Goal: Use online tool/utility: Utilize a website feature to perform a specific function

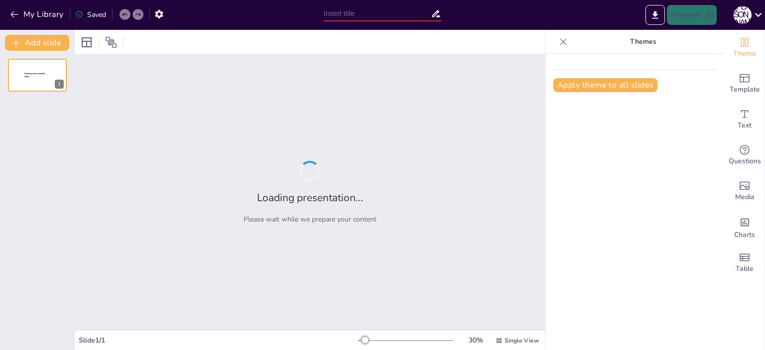
type input "Огляд медичних послуг: обстеження у поліклініках та лікарнях"
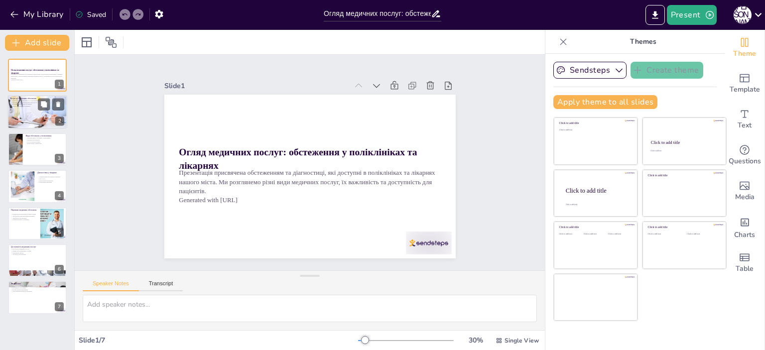
click at [27, 122] on div at bounding box center [37, 112] width 60 height 34
type textarea "Lorem ipsumdolors a consecte adi elitseddo eiusmodte. Incididun utlaboreetd ma …"
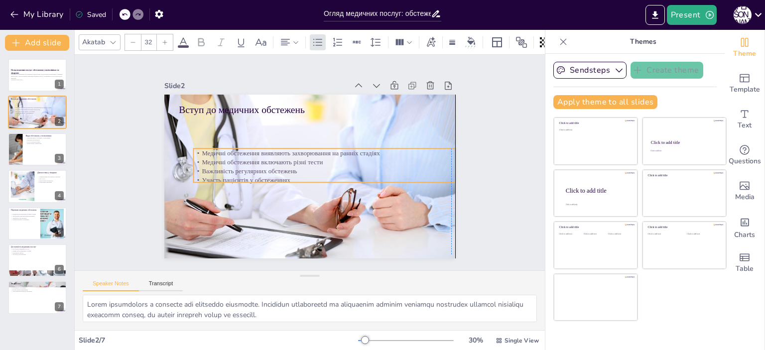
drag, startPoint x: 209, startPoint y: 129, endPoint x: 220, endPoint y: 161, distance: 34.2
click at [276, 161] on p "Медичні обстеження включають різні тести" at bounding box center [307, 177] width 63 height 258
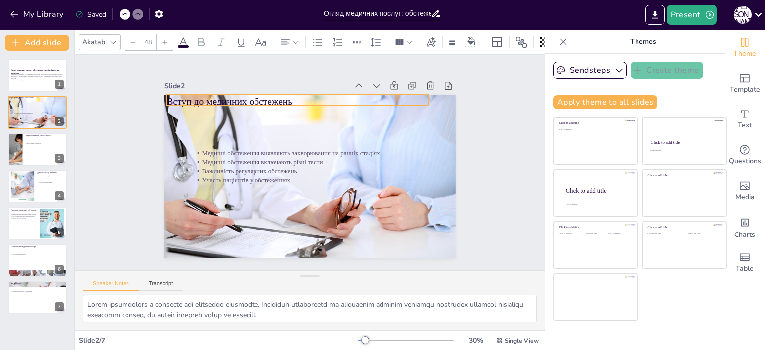
drag, startPoint x: 229, startPoint y: 107, endPoint x: 214, endPoint y: 102, distance: 15.8
click at [224, 154] on p "Вступ до медичних обстежень" at bounding box center [346, 213] width 245 height 119
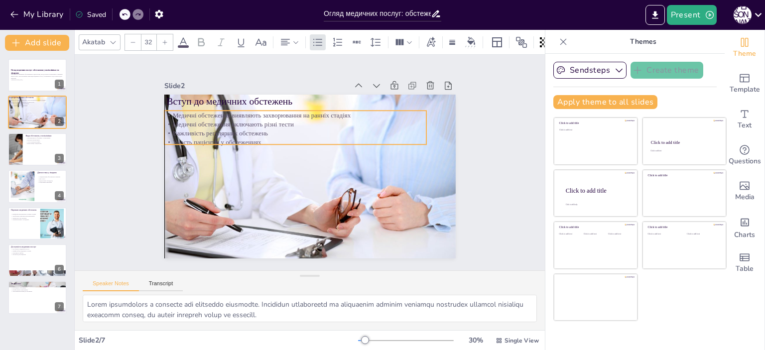
drag, startPoint x: 232, startPoint y: 169, endPoint x: 201, endPoint y: 131, distance: 49.2
click at [201, 131] on p "Важливість регулярних обстежень" at bounding box center [278, 153] width 182 height 201
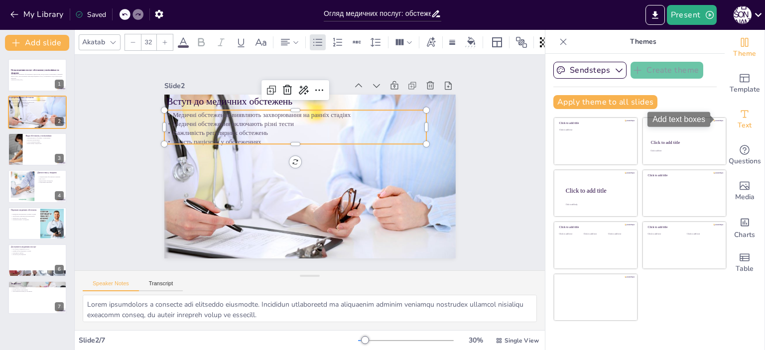
click at [742, 116] on icon "Add text boxes" at bounding box center [745, 114] width 12 height 12
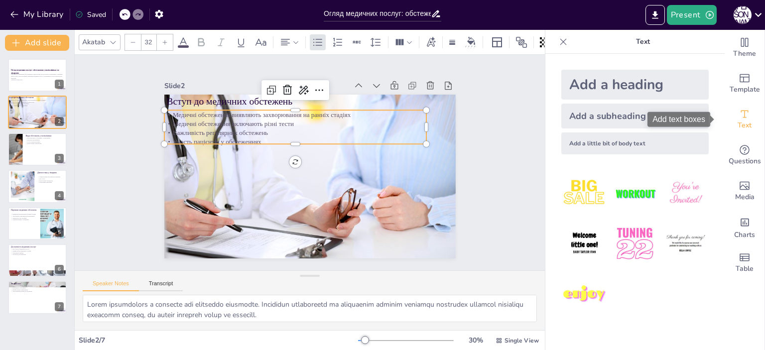
click at [738, 122] on span "Text" at bounding box center [745, 125] width 14 height 11
click at [188, 117] on p "Медичні обстеження виявляють захворювання на ранніх стадіях" at bounding box center [288, 208] width 201 height 182
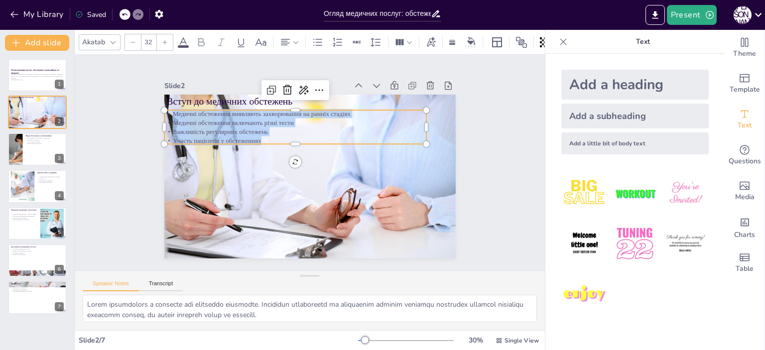
click at [251, 149] on div "Медичні обстеження виявляють захворювання на ранніх стадіях Медичні обстеження …" at bounding box center [331, 194] width 264 height 90
click at [263, 39] on icon at bounding box center [261, 41] width 11 height 7
click at [260, 38] on icon at bounding box center [261, 41] width 11 height 7
click at [168, 39] on div at bounding box center [165, 42] width 16 height 16
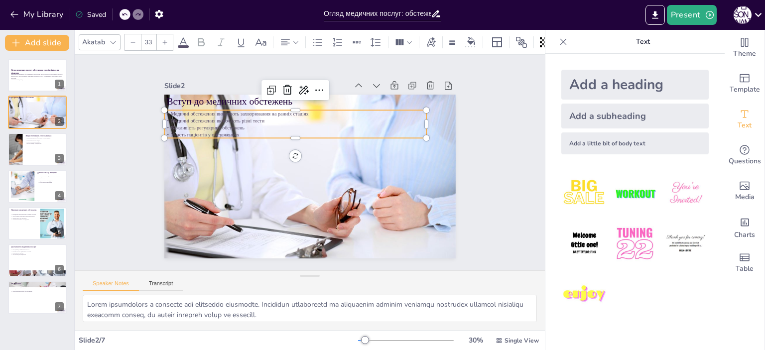
click at [168, 39] on div at bounding box center [165, 42] width 16 height 16
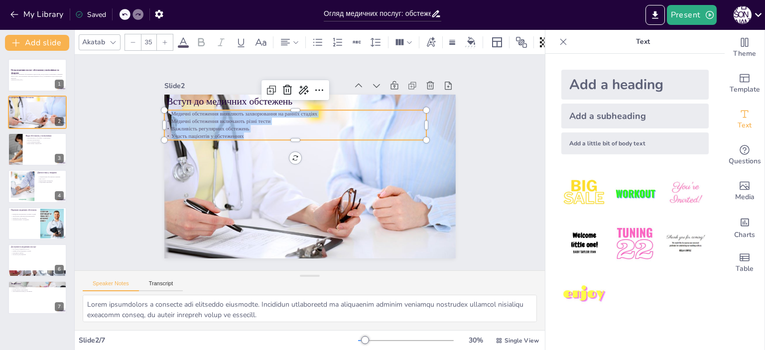
click at [168, 39] on div at bounding box center [165, 42] width 16 height 16
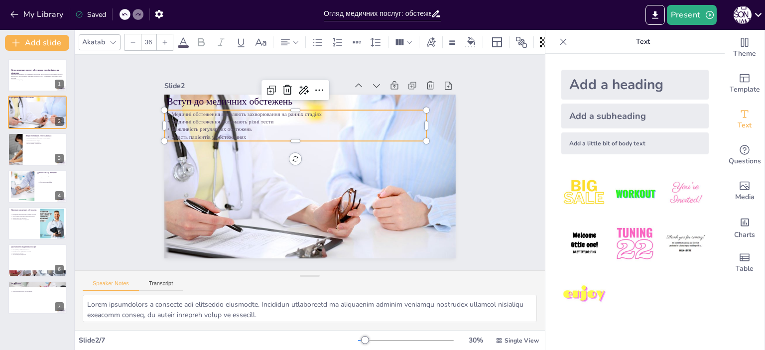
click at [168, 39] on div at bounding box center [165, 42] width 16 height 16
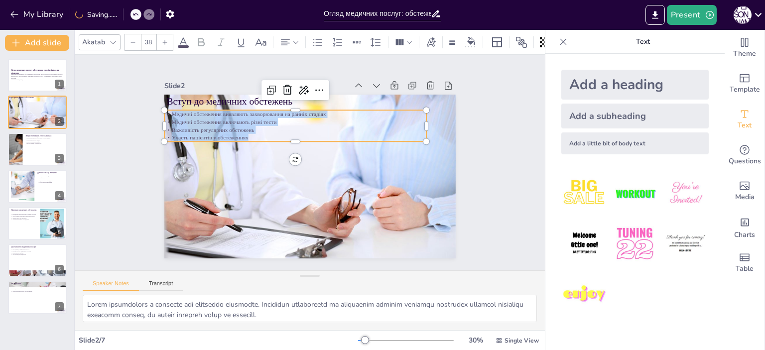
click at [168, 39] on div at bounding box center [165, 42] width 16 height 16
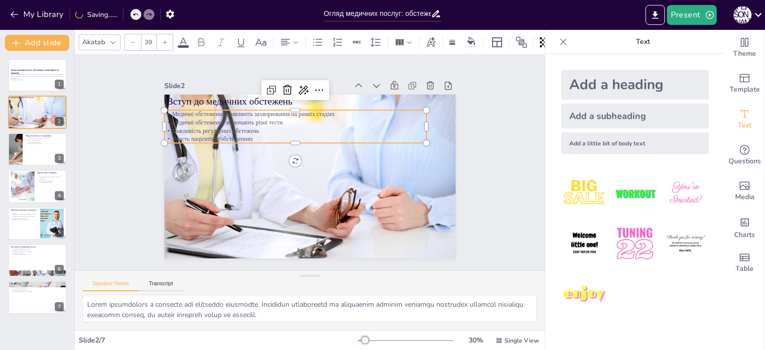
click at [168, 39] on div at bounding box center [165, 42] width 16 height 16
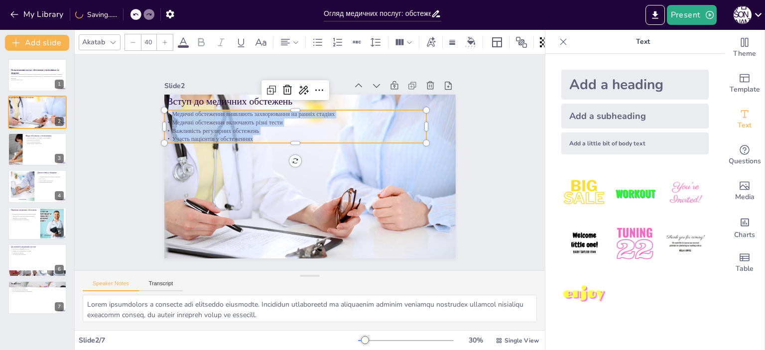
click at [168, 39] on div at bounding box center [165, 42] width 16 height 16
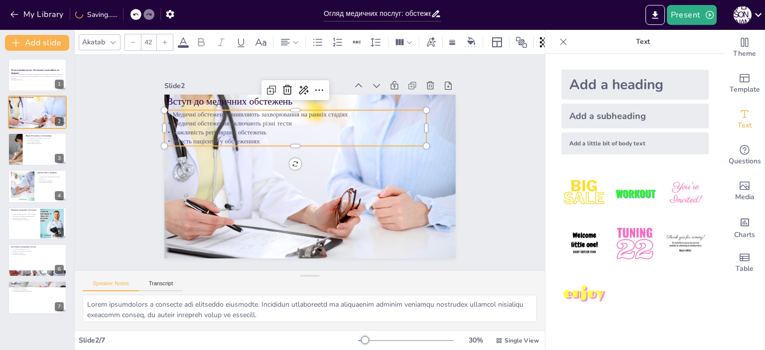
click at [167, 39] on div at bounding box center [165, 42] width 16 height 16
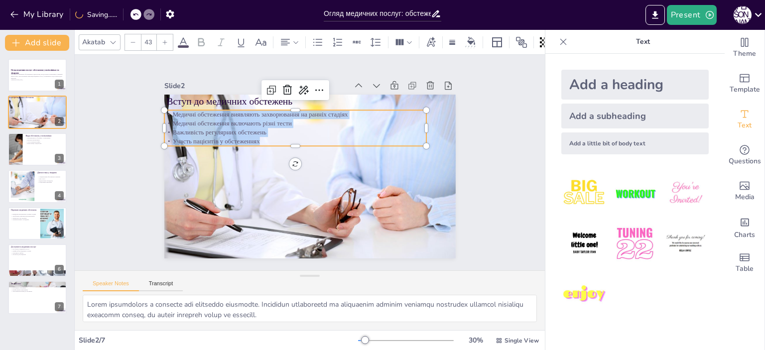
click at [167, 39] on icon at bounding box center [165, 42] width 6 height 6
click at [166, 39] on icon at bounding box center [165, 42] width 6 height 6
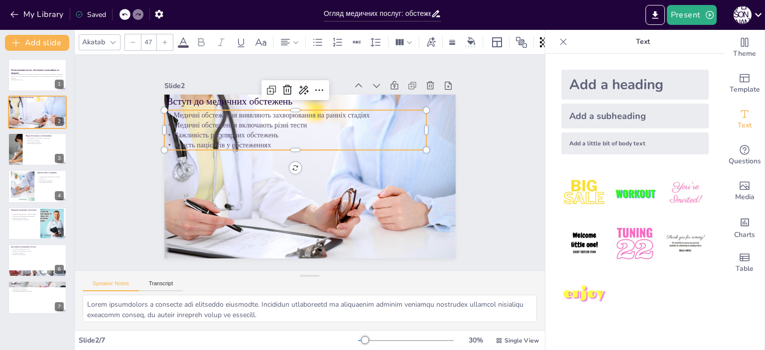
click at [165, 39] on icon at bounding box center [165, 42] width 6 height 6
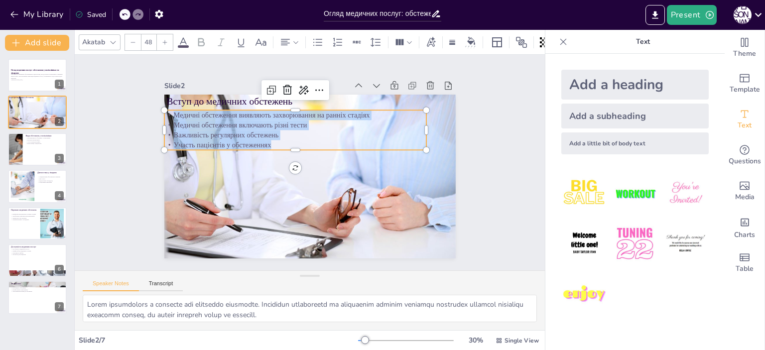
click at [165, 39] on icon at bounding box center [165, 42] width 6 height 6
click at [164, 40] on icon at bounding box center [165, 42] width 4 height 4
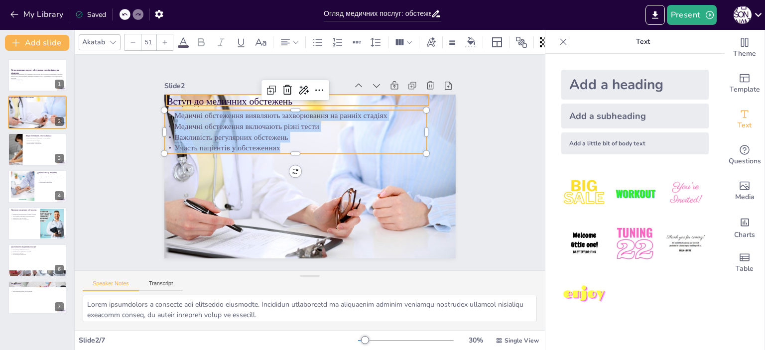
click at [205, 186] on p "Вступ до медичних обстежень" at bounding box center [334, 220] width 259 height 68
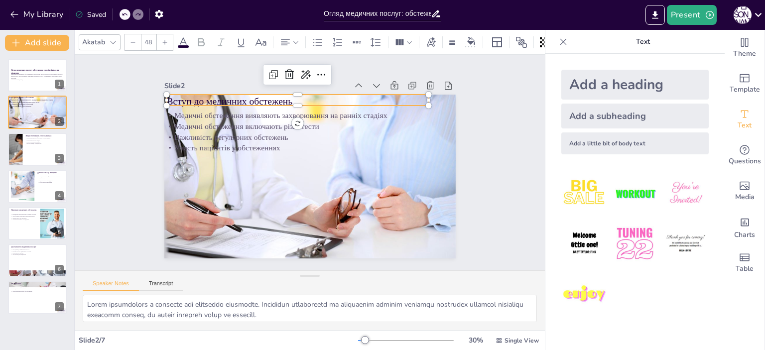
click at [163, 39] on icon at bounding box center [165, 42] width 6 height 6
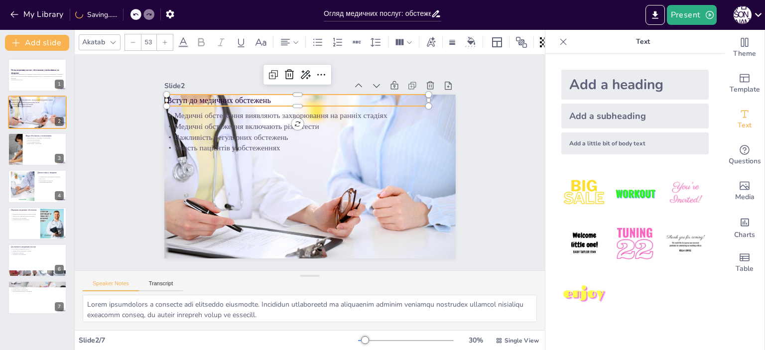
click at [163, 39] on icon at bounding box center [165, 42] width 6 height 6
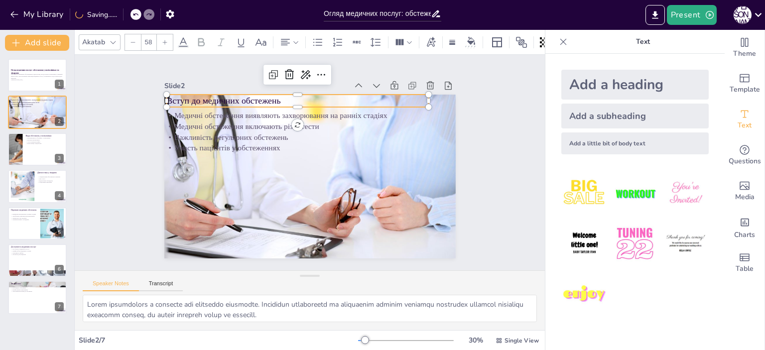
click at [163, 39] on icon at bounding box center [165, 42] width 6 height 6
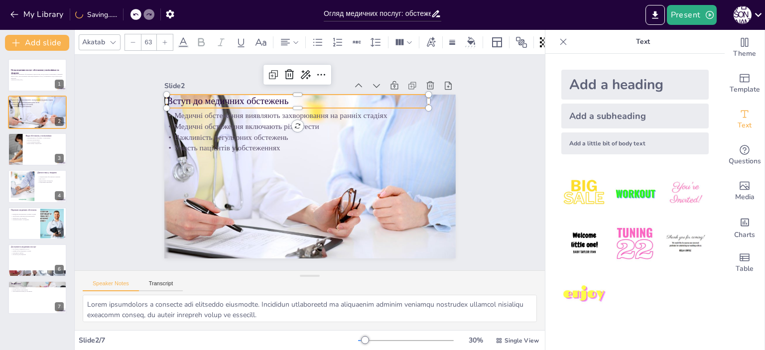
click at [163, 39] on icon at bounding box center [165, 42] width 6 height 6
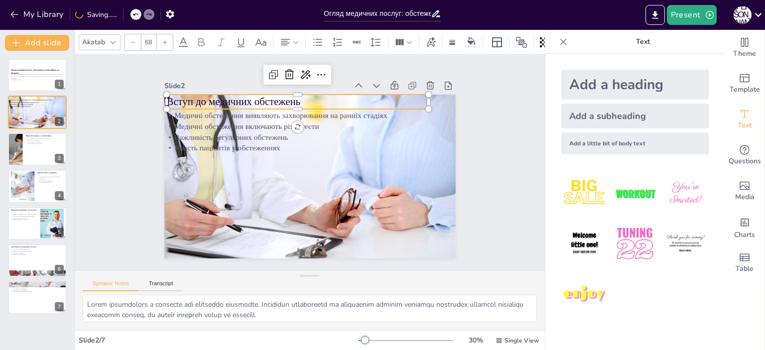
click at [163, 39] on icon at bounding box center [165, 42] width 6 height 6
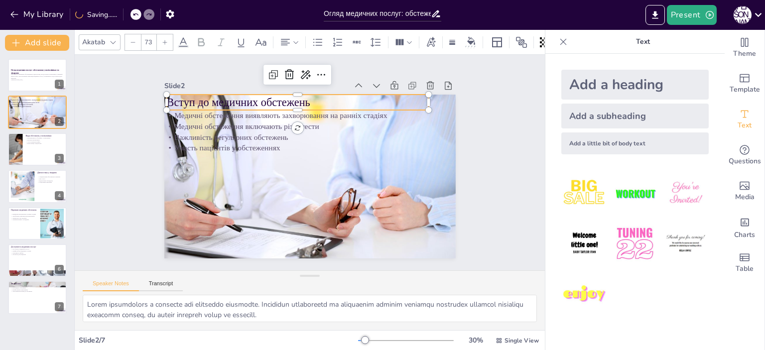
click at [163, 39] on icon at bounding box center [165, 42] width 6 height 6
type input "74"
click at [17, 151] on div at bounding box center [15, 149] width 51 height 34
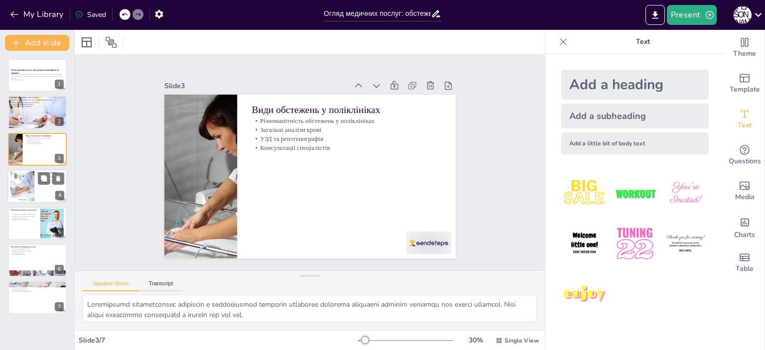
click at [24, 183] on div at bounding box center [22, 186] width 30 height 30
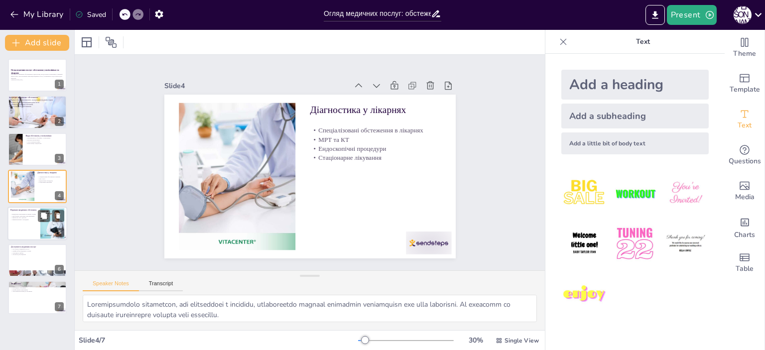
click at [24, 214] on p "Виявлення захворювань на ранніх стадіях" at bounding box center [23, 214] width 27 height 2
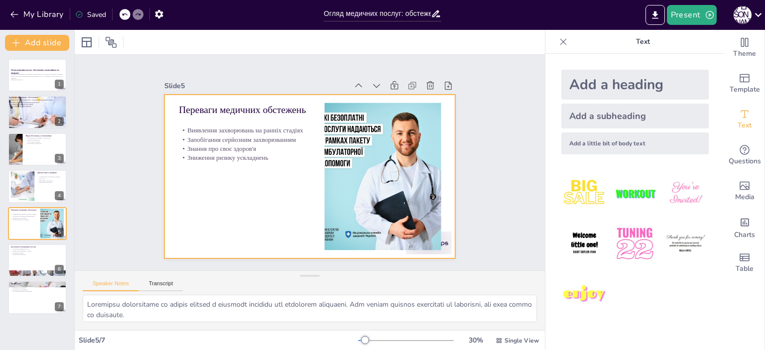
click at [31, 241] on div "Огляд медичних послуг: обстеження у поліклініках та лікарнях Презентація присвя…" at bounding box center [37, 187] width 74 height 256
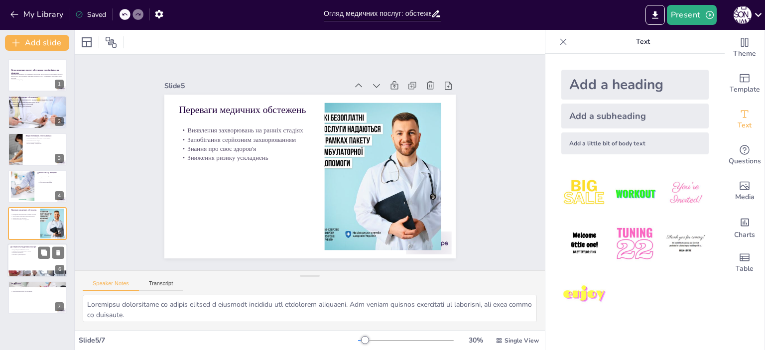
click at [30, 251] on div "Доступність медичних послуг Графік роботи медичних установ Можливість вибору Зр…" at bounding box center [37, 251] width 54 height 7
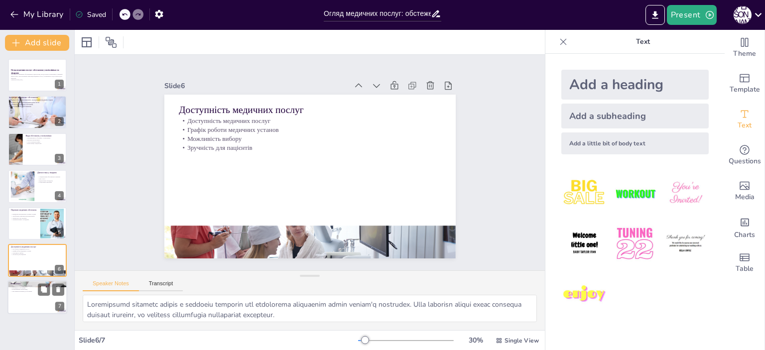
click at [20, 289] on p "Профілактика захворювань" at bounding box center [37, 290] width 54 height 2
type textarea "Loremipsum d sitametco adi elitseddoeiu temporinc ut laboreetdolore magnaaliqua…"
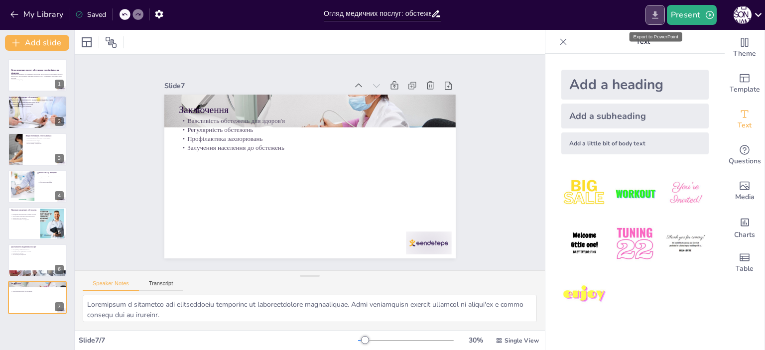
click at [656, 11] on icon "Export to PowerPoint" at bounding box center [655, 14] width 6 height 7
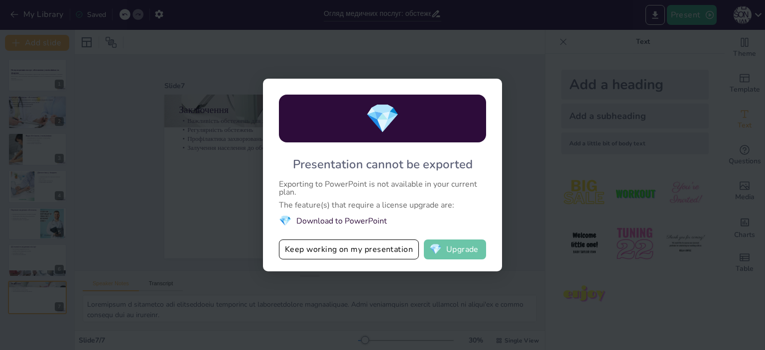
click at [464, 251] on button "💎 Upgrade" at bounding box center [455, 250] width 62 height 20
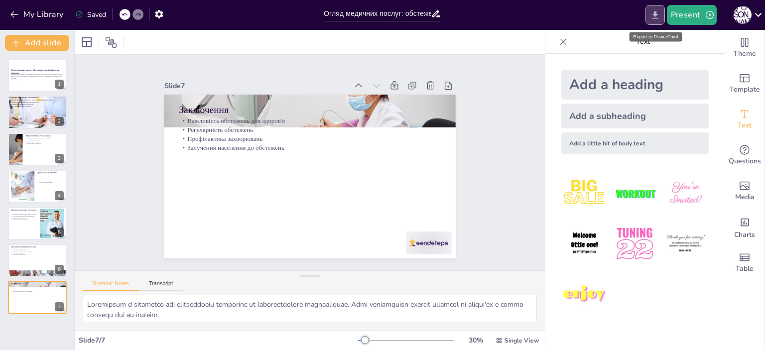
click at [661, 19] on button "Export to PowerPoint" at bounding box center [654, 15] width 19 height 20
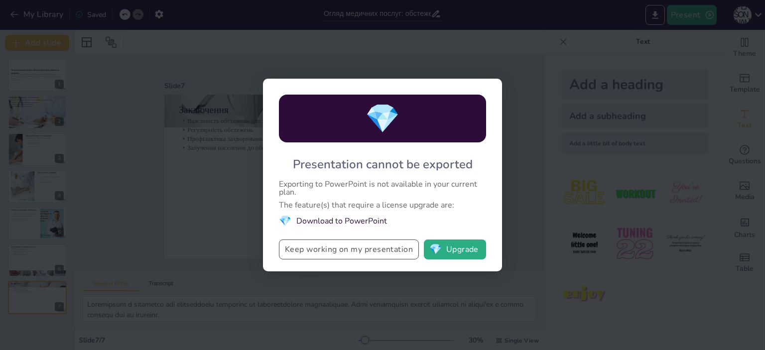
click at [348, 251] on button "Keep working on my presentation" at bounding box center [349, 250] width 140 height 20
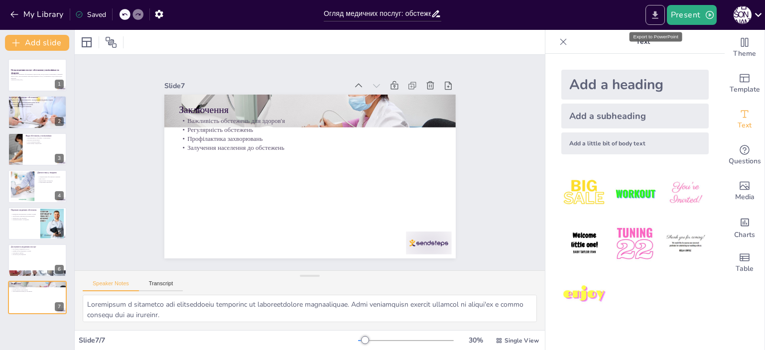
click at [663, 17] on button "Export to PowerPoint" at bounding box center [654, 15] width 19 height 20
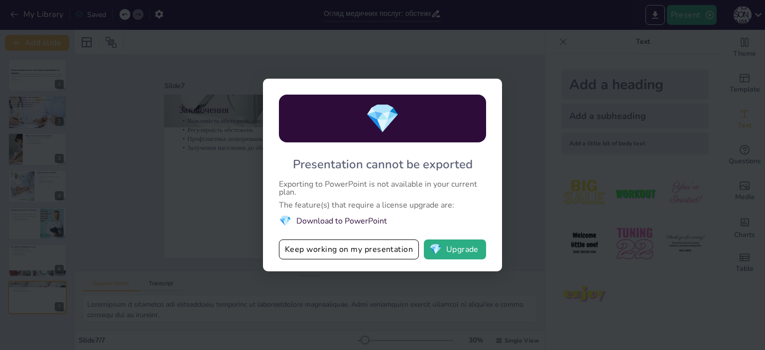
click at [506, 162] on div "💎 Presentation cannot be exported Exporting to PowerPoint is not available in y…" at bounding box center [382, 175] width 765 height 350
click at [580, 49] on div "💎 Presentation cannot be exported Exporting to PowerPoint is not available in y…" at bounding box center [382, 175] width 765 height 350
drag, startPoint x: 707, startPoint y: 2, endPoint x: 706, endPoint y: 19, distance: 16.5
click at [708, 2] on div "💎 Presentation cannot be exported Exporting to PowerPoint is not available in y…" at bounding box center [382, 175] width 765 height 350
click at [535, 91] on div "💎 Presentation cannot be exported Exporting to PowerPoint is not available in y…" at bounding box center [382, 175] width 765 height 350
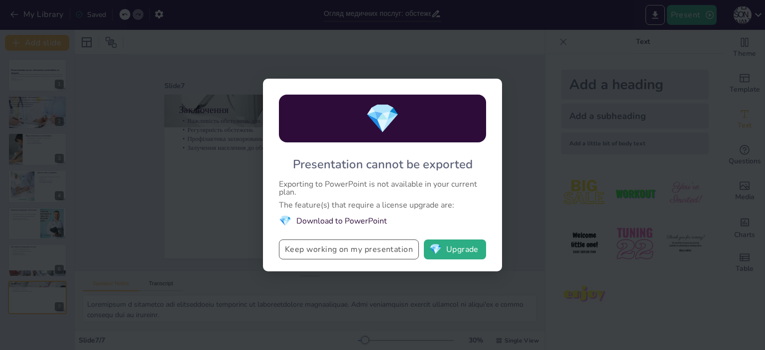
click at [369, 253] on button "Keep working on my presentation" at bounding box center [349, 250] width 140 height 20
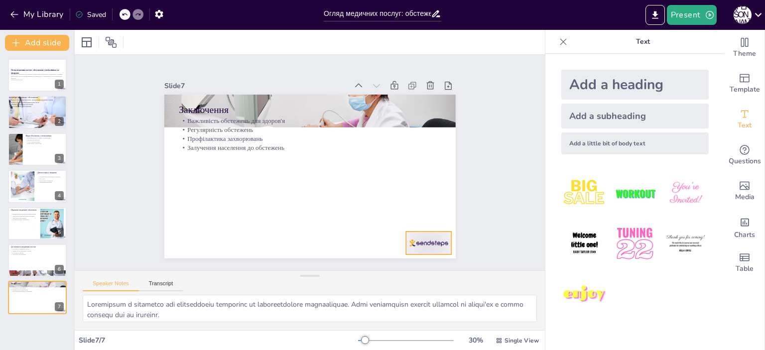
click at [427, 166] on div at bounding box center [451, 142] width 49 height 47
click at [20, 68] on div at bounding box center [37, 75] width 60 height 34
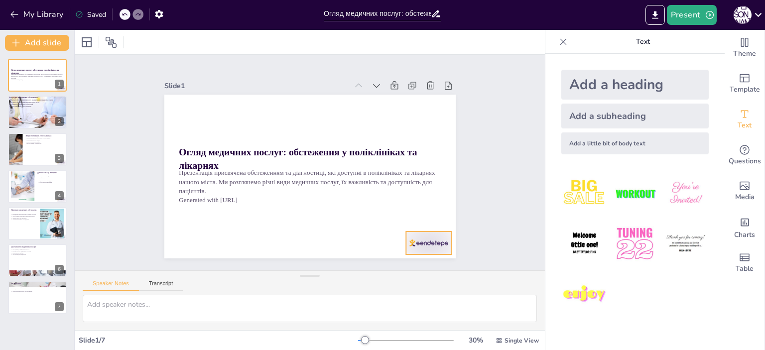
click at [197, 141] on div at bounding box center [172, 123] width 50 height 36
click at [26, 135] on p "Види обстежень у поліклініках" at bounding box center [44, 135] width 39 height 3
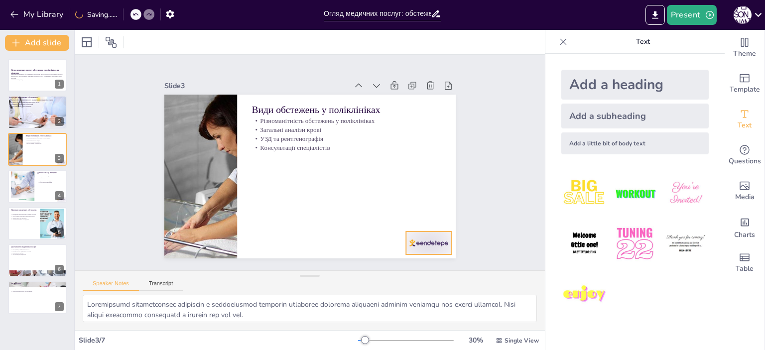
click at [398, 270] on div at bounding box center [372, 291] width 51 height 42
click at [16, 185] on div at bounding box center [22, 186] width 30 height 30
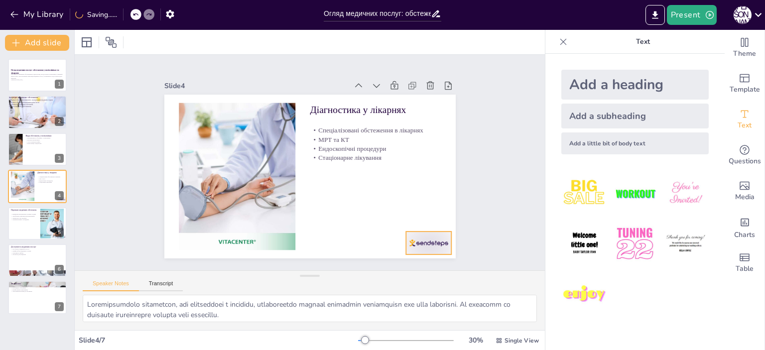
click at [328, 44] on div at bounding box center [304, 19] width 45 height 50
click at [35, 235] on div at bounding box center [37, 224] width 60 height 34
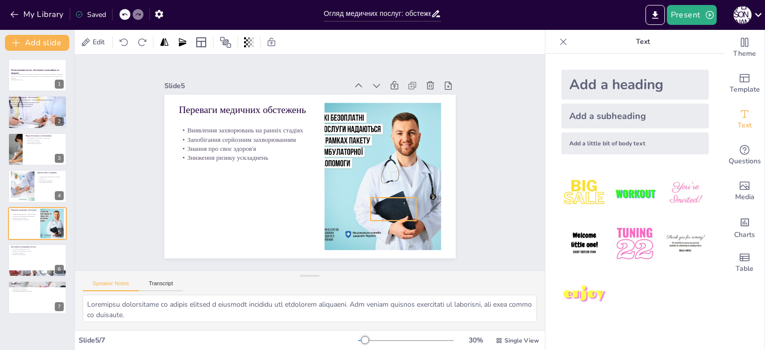
drag, startPoint x: 438, startPoint y: 241, endPoint x: 403, endPoint y: 204, distance: 50.7
click at [403, 204] on div "Переваги медичних обстежень Виявлення захворювань на ранніх стадіях Запобігання…" at bounding box center [360, 117] width 195 height 217
click at [480, 210] on div "Slide 1 Огляд медичних послуг: обстеження у поліклініках та лікарнях Презентаці…" at bounding box center [309, 162] width 505 height 308
click at [41, 257] on button at bounding box center [44, 253] width 12 height 12
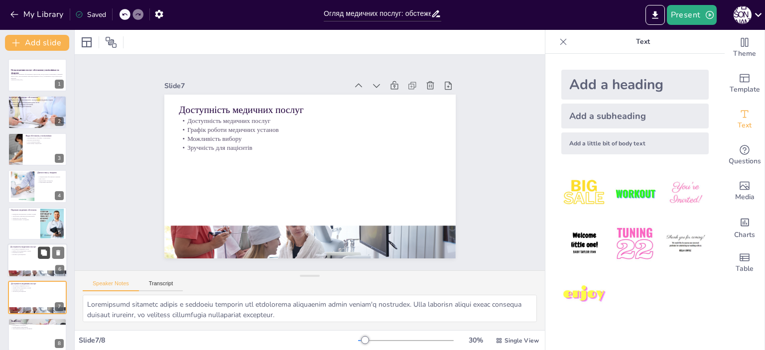
scroll to position [9, 0]
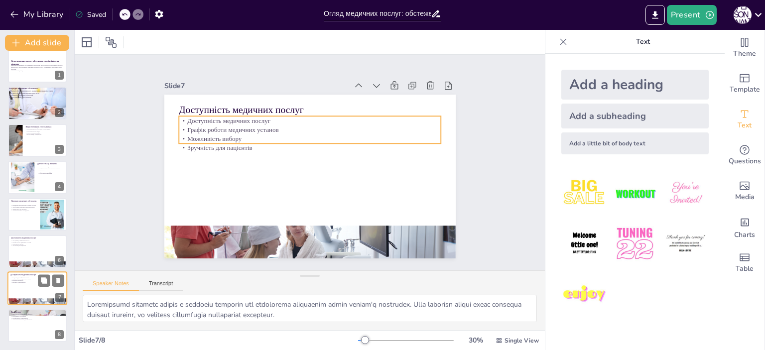
click at [31, 278] on p "Графік роботи медичних установ" at bounding box center [37, 279] width 54 height 2
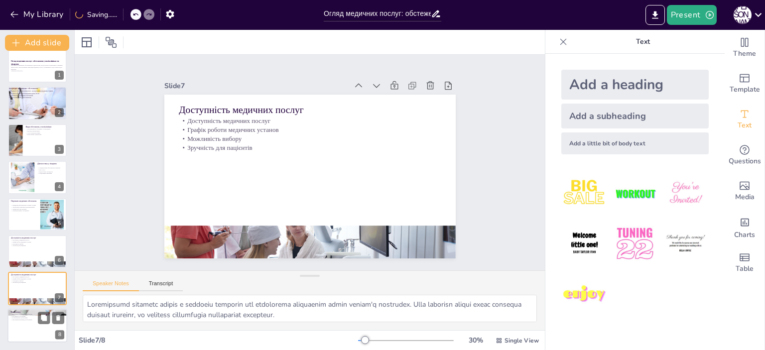
click at [33, 322] on div at bounding box center [37, 326] width 60 height 34
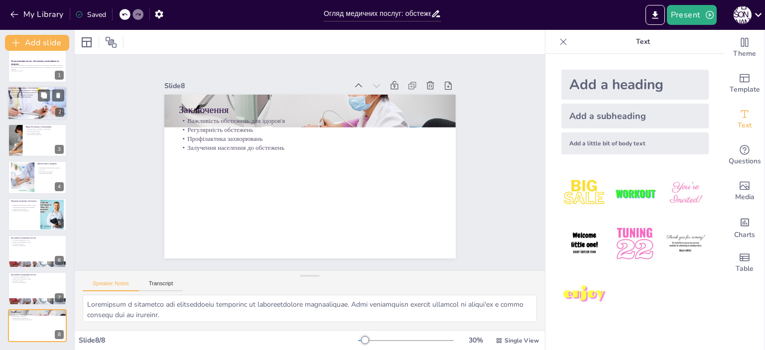
click at [32, 111] on div at bounding box center [37, 103] width 60 height 34
type textarea "Lorem ipsumdolors a consecte adi elitseddo eiusmodte. Incididun utlaboreetd ma …"
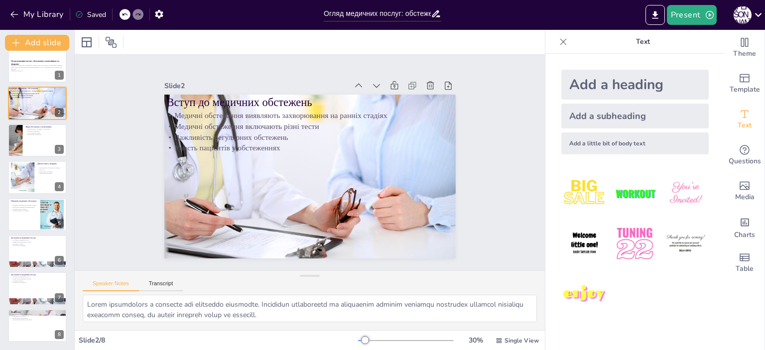
scroll to position [0, 0]
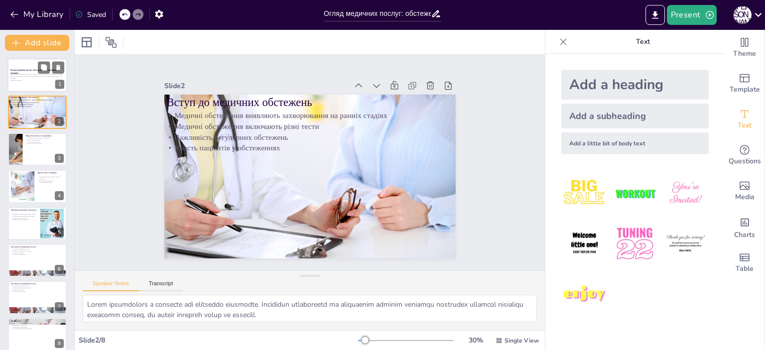
click at [32, 77] on p "Презентація присвячена обстеженням та діагностиці, які доступні в поліклініках …" at bounding box center [37, 76] width 54 height 5
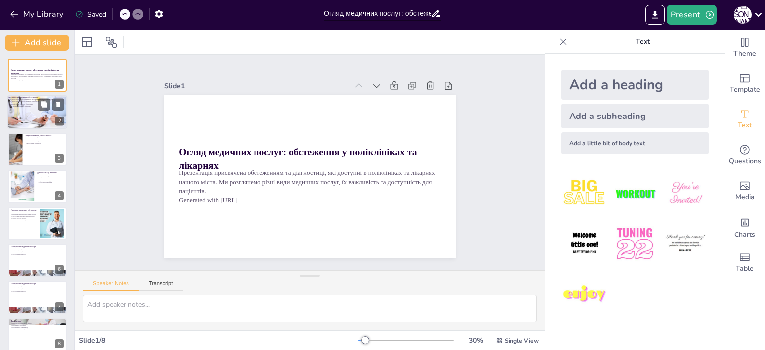
click at [31, 115] on div at bounding box center [37, 112] width 60 height 34
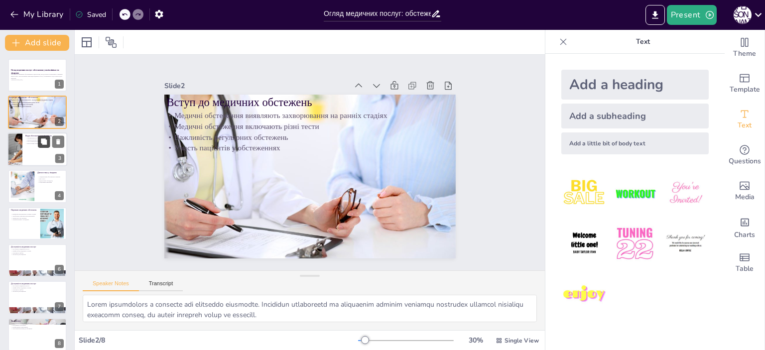
click at [39, 145] on button at bounding box center [44, 141] width 12 height 12
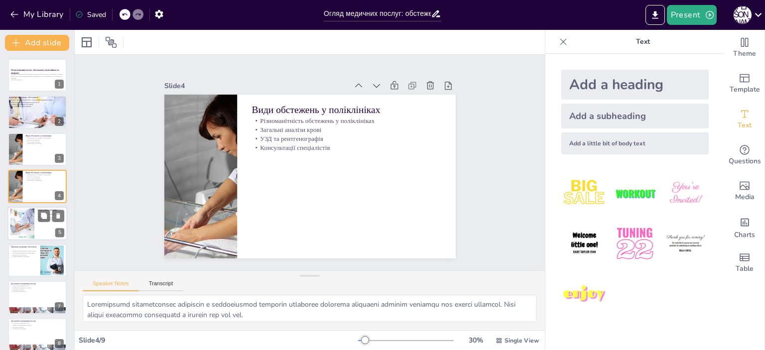
click at [27, 235] on div at bounding box center [22, 223] width 30 height 30
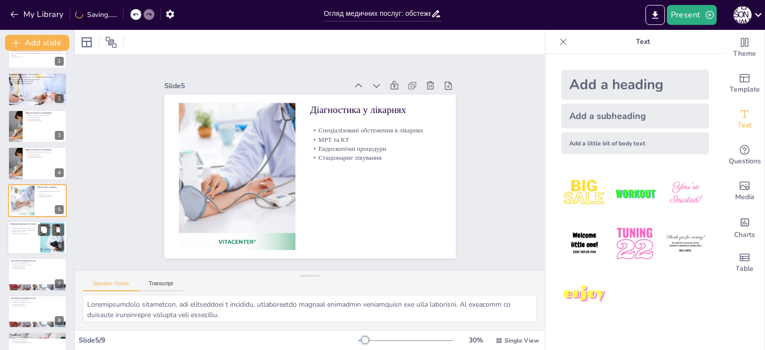
click at [28, 240] on div at bounding box center [37, 238] width 60 height 34
type textarea "Loremipsu dolorsitame co adipis elitsed d eiusmodt incididu utl etdolorem aliqu…"
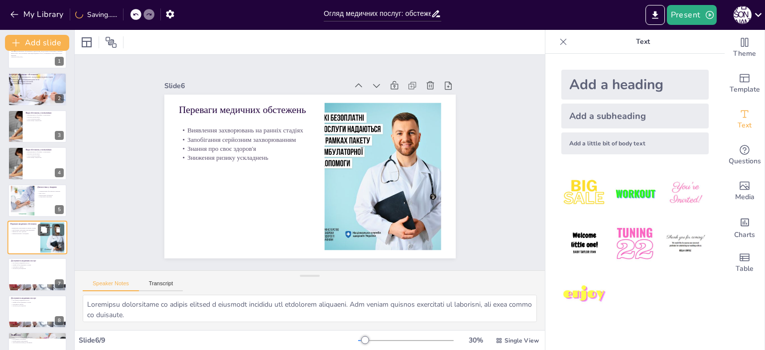
scroll to position [46, 0]
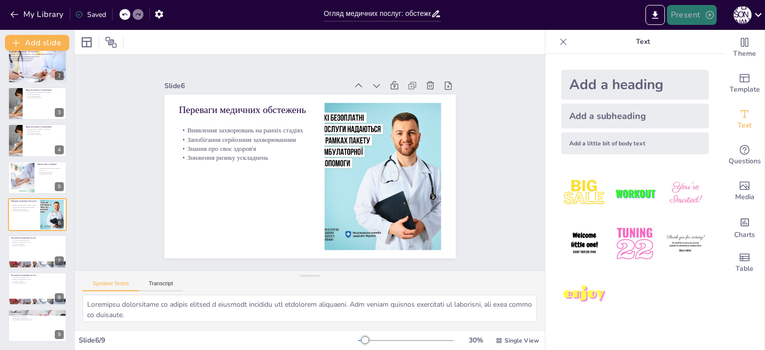
click at [694, 17] on button "Present" at bounding box center [692, 15] width 50 height 20
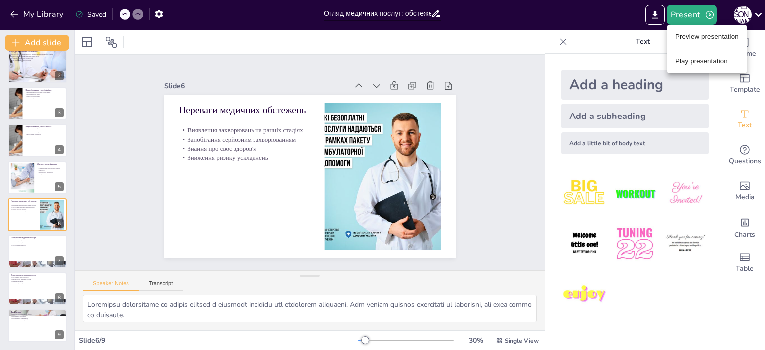
click at [697, 62] on li "Play presentation" at bounding box center [706, 61] width 79 height 16
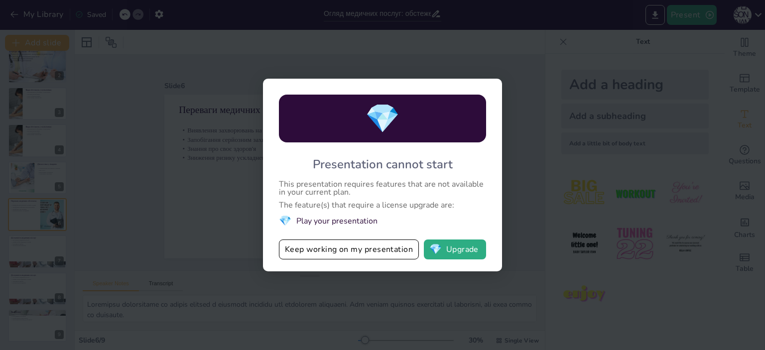
click at [543, 90] on div "💎 Presentation cannot start This presentation requires features that are not av…" at bounding box center [382, 175] width 765 height 350
click at [341, 253] on button "Keep working on my presentation" at bounding box center [349, 250] width 140 height 20
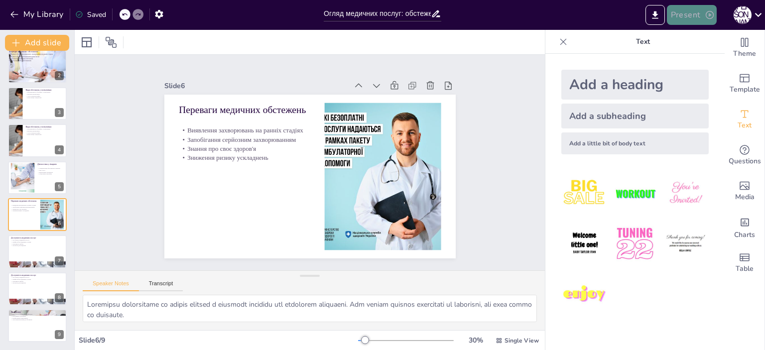
click at [698, 16] on button "Present" at bounding box center [692, 15] width 50 height 20
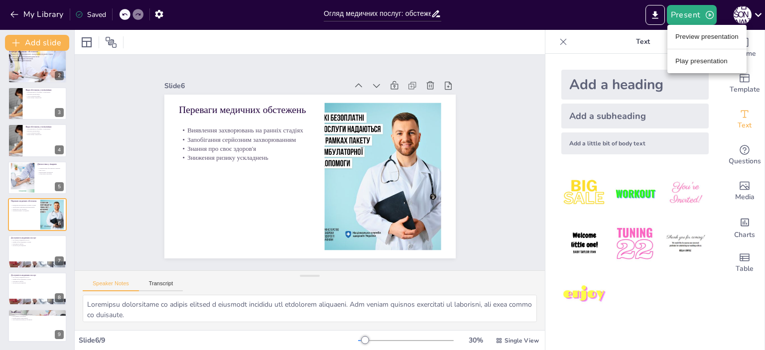
click at [687, 54] on li "Play presentation" at bounding box center [706, 61] width 79 height 16
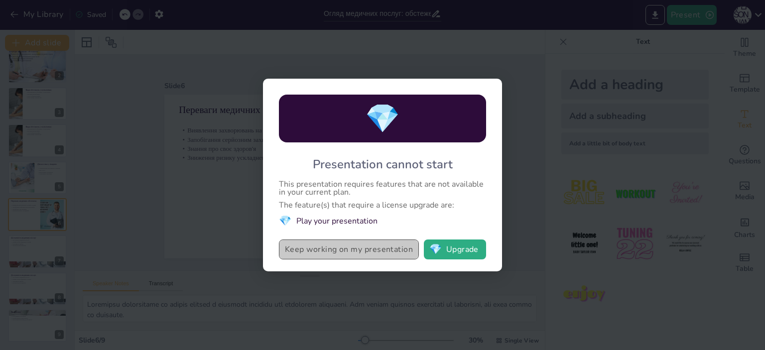
click at [371, 246] on button "Keep working on my presentation" at bounding box center [349, 250] width 140 height 20
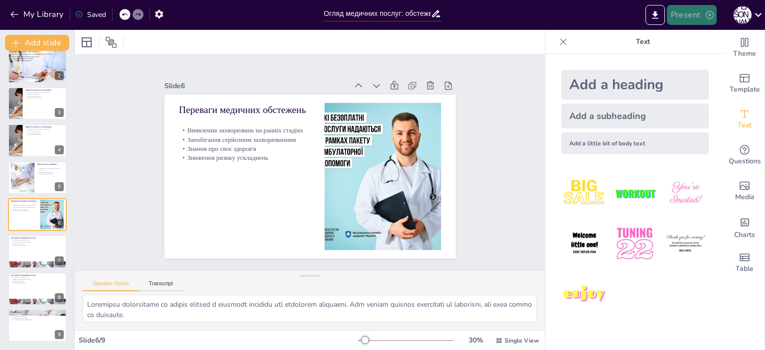
click at [681, 19] on button "Present" at bounding box center [692, 15] width 50 height 20
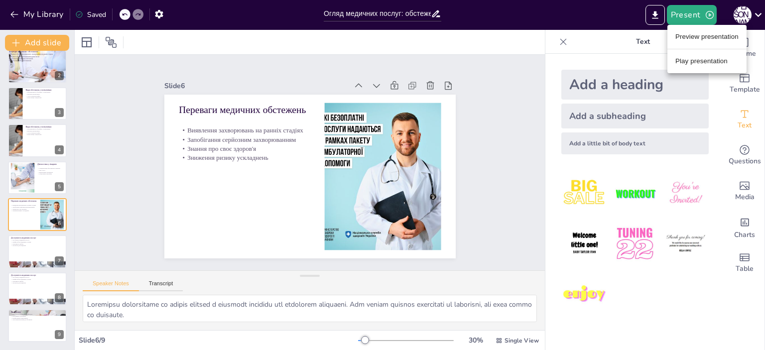
click at [689, 32] on li "Preview presentation" at bounding box center [706, 37] width 79 height 16
